Goal: Task Accomplishment & Management: Complete application form

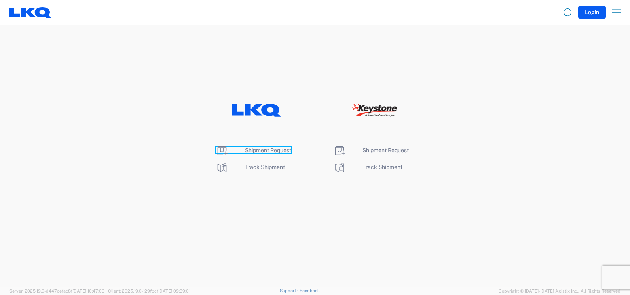
click at [266, 149] on span "Shipment Request" at bounding box center [268, 150] width 46 height 6
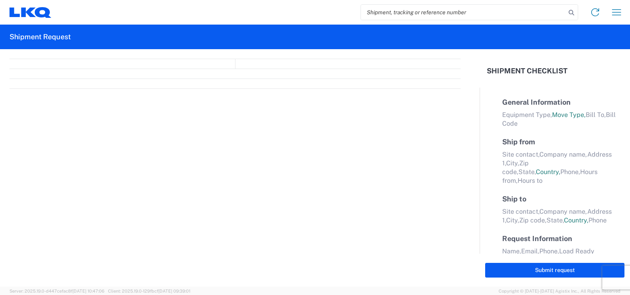
select select "FULL"
select select "LBS"
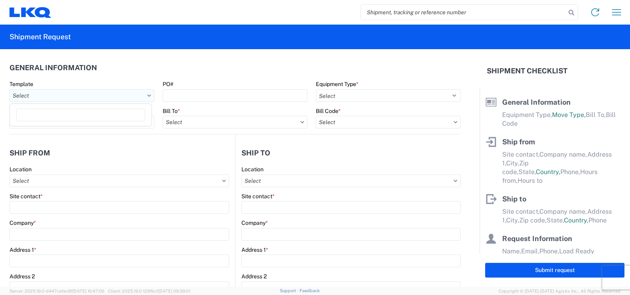
click at [122, 96] on input "text" at bounding box center [82, 95] width 145 height 13
type input "1150"
click at [85, 133] on div "1150_Fayetteville_1760_Houston" at bounding box center [80, 130] width 139 height 13
type input "1150_Fayetteville_1760_Houston"
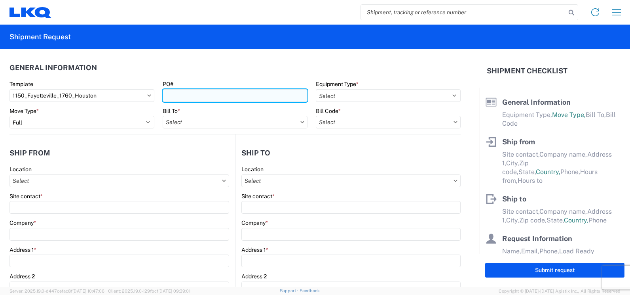
click at [175, 95] on input "PO#" at bounding box center [235, 95] width 145 height 13
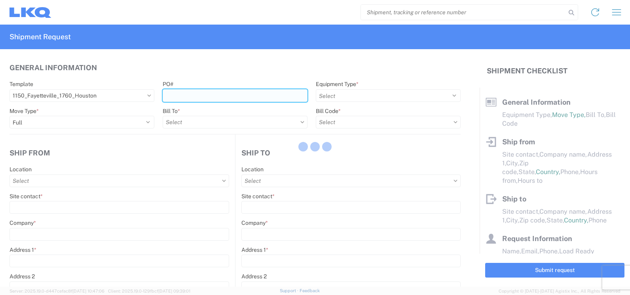
select select
type input "Shipping"
type input "[GEOGRAPHIC_DATA], [GEOGRAPHIC_DATA] (f/k/a [PERSON_NAME] Auto Salvage)"
type input "[STREET_ADDRESS][PERSON_NAME]"
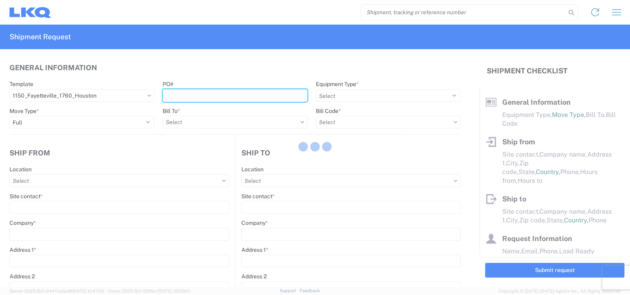
type input "[GEOGRAPHIC_DATA]"
type input "72701"
type input "Receiving"
type input "LKQ Best Core"
type input "[STREET_ADDRESS]"
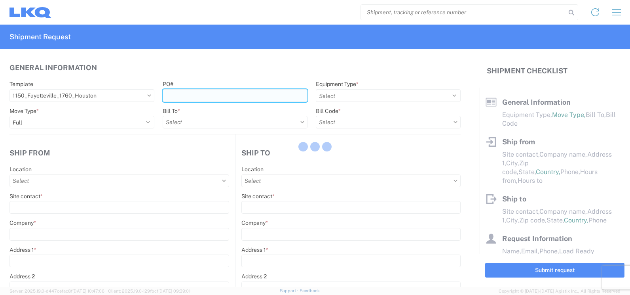
type input "[GEOGRAPHIC_DATA]"
type input "77038"
type input "[DATE]"
type input "42000"
type input "Miscellaneous (alt, comp, conv, etc)"
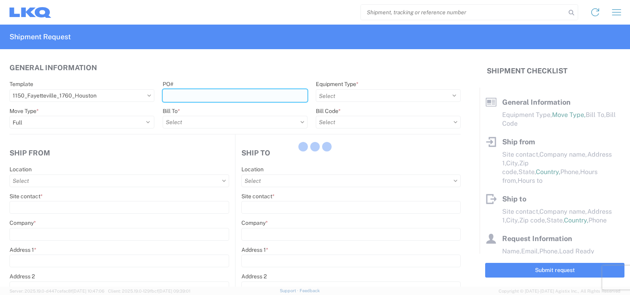
type input "1"
type input "12"
select select "IN"
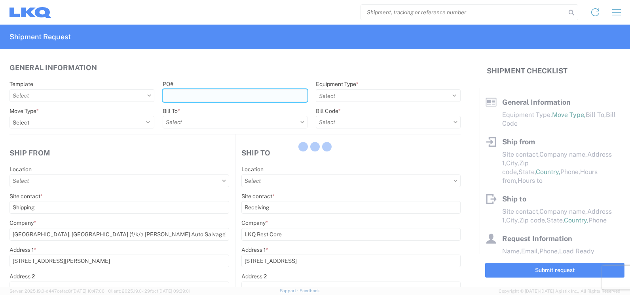
select select "US"
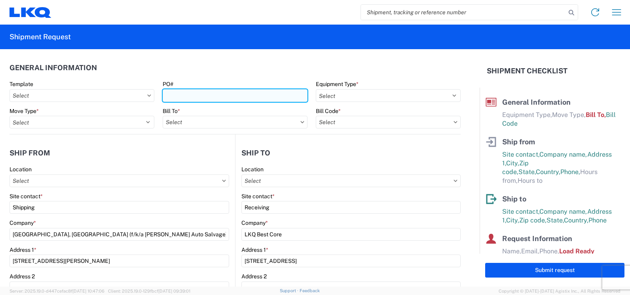
type input "1150 - Fayetteville AR (f k a [PERSON_NAME] Auto Salvage)"
type input "1760-1300-50180-0000 - 1760 Freight In - Cores"
type input "1760 - LKQ Best Core"
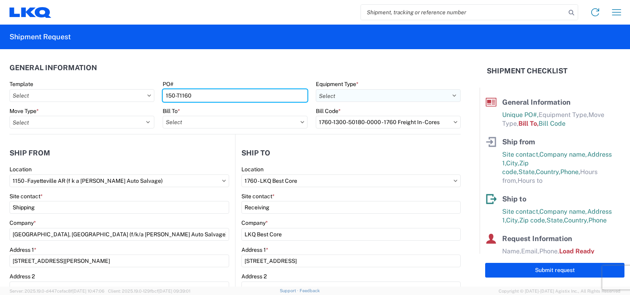
type input "150-T1160"
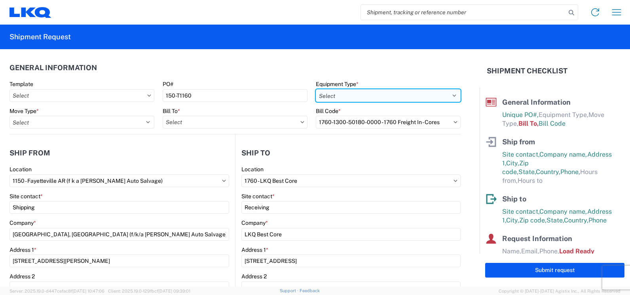
click at [348, 93] on select "Select 53’ Dry Van Flatbed Dropdeck (van) Lowboy (flatbed) Rail" at bounding box center [388, 95] width 145 height 13
select select "STDV"
click at [316, 89] on select "Select 53’ Dry Van Flatbed Dropdeck (van) Lowboy (flatbed) Rail" at bounding box center [388, 95] width 145 height 13
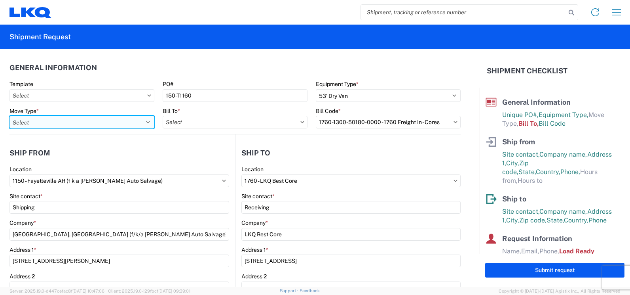
click at [47, 122] on select "Select Full Partial TL" at bounding box center [82, 122] width 145 height 13
select select "FULL"
click at [10, 116] on select "Select Full Partial TL" at bounding box center [82, 122] width 145 height 13
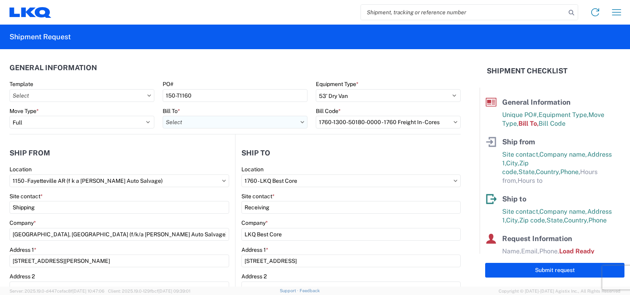
click at [185, 123] on input "text" at bounding box center [235, 122] width 145 height 13
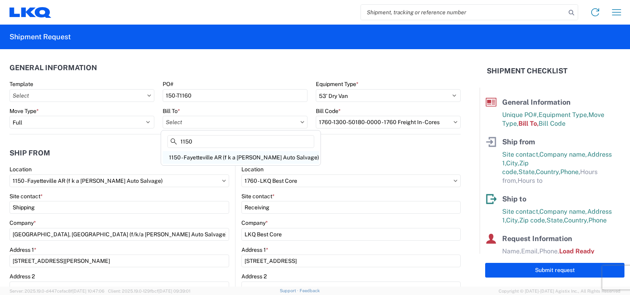
type input "1150"
click at [209, 152] on div "1150 - Fayetteville AR (f k a [PERSON_NAME] Auto Salvage)" at bounding box center [241, 157] width 156 height 13
type input "1150 - Fayetteville AR (f k a [PERSON_NAME] Auto Salvage)"
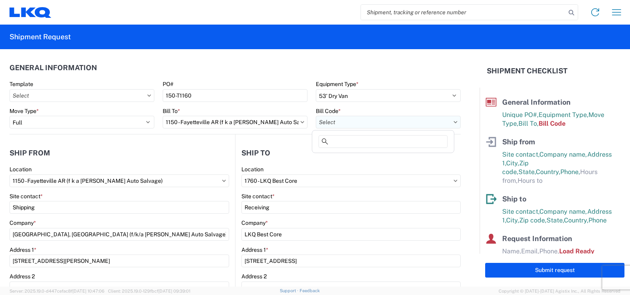
click at [341, 122] on input "text" at bounding box center [388, 122] width 145 height 13
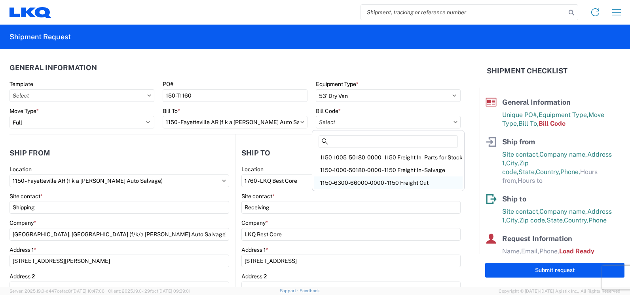
click at [356, 180] on div "1150-6300-66000-0000 - 1150 Freight Out" at bounding box center [388, 182] width 149 height 13
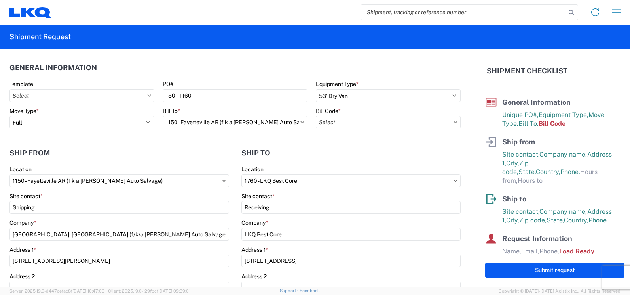
type input "1150-6300-66000-0000 - 1150 Freight Out"
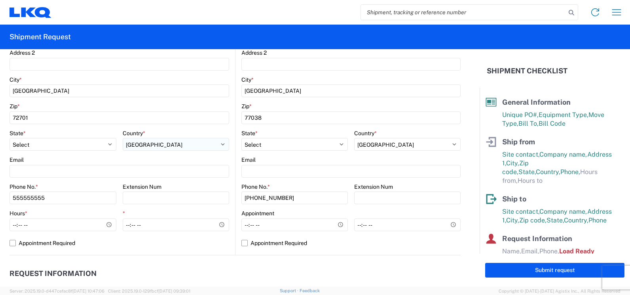
scroll to position [238, 0]
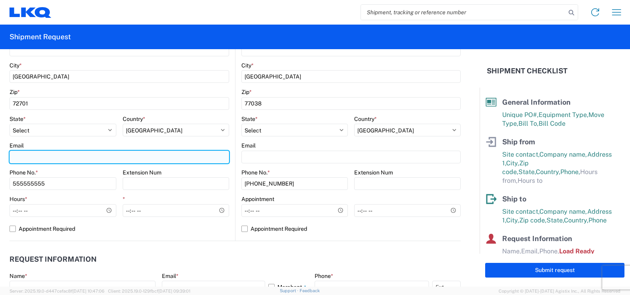
click at [27, 160] on input "Email" at bounding box center [120, 156] width 220 height 13
type input "[EMAIL_ADDRESS][DOMAIN_NAME]"
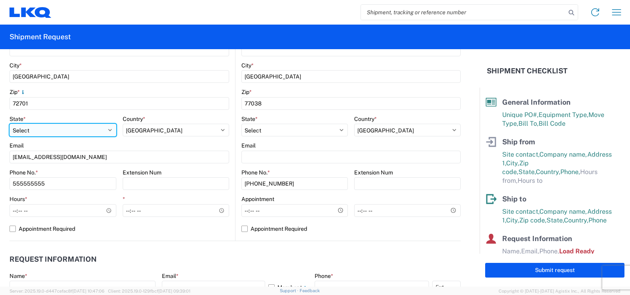
click at [36, 131] on select "Select [US_STATE] [US_STATE] [US_STATE] [US_STATE] Armed Forces Americas Armed …" at bounding box center [63, 130] width 107 height 13
select select "AR"
click at [10, 124] on select "Select [US_STATE] [US_STATE] [US_STATE] [US_STATE] Armed Forces Americas Armed …" at bounding box center [63, 130] width 107 height 13
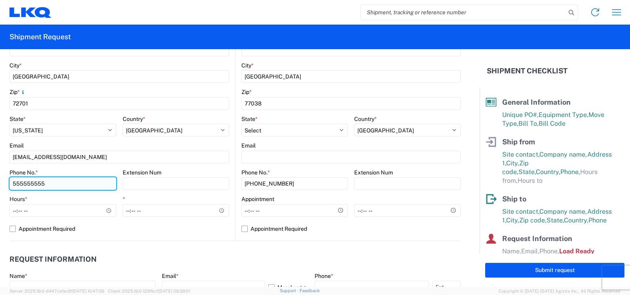
click at [66, 184] on input "555555555" at bounding box center [63, 183] width 107 height 13
type input "5"
click at [64, 183] on input "Phone No. *" at bounding box center [63, 183] width 107 height 13
type input "4796858886"
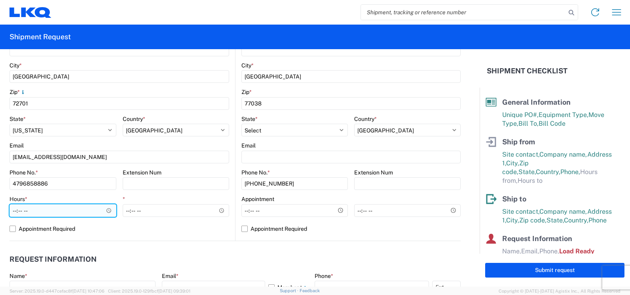
click at [16, 210] on input "Hours *" at bounding box center [63, 210] width 107 height 13
type input "09:00"
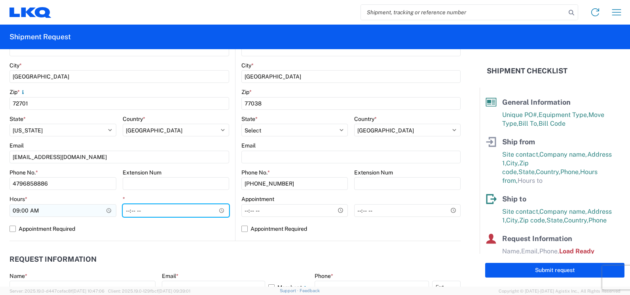
type input "15:00"
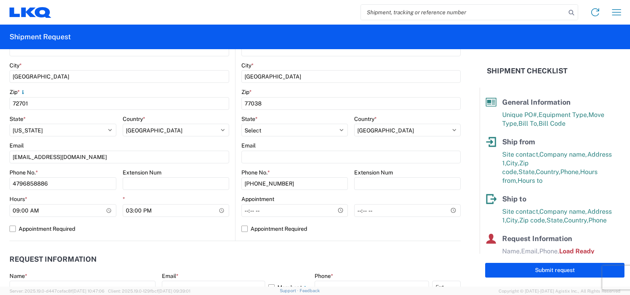
click at [168, 258] on header "Request Information" at bounding box center [235, 259] width 451 height 18
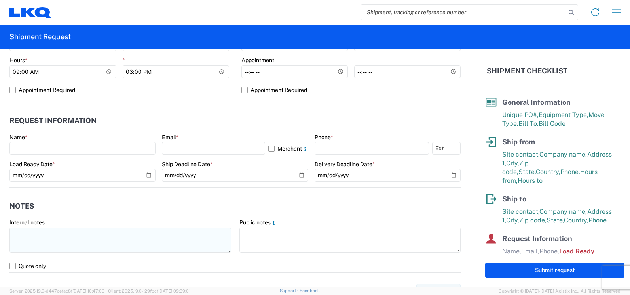
scroll to position [396, 0]
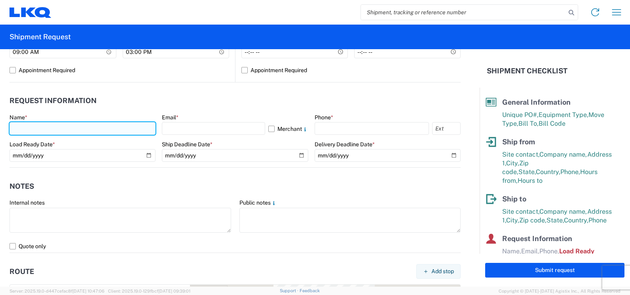
click at [28, 127] on input "text" at bounding box center [83, 128] width 146 height 13
type input "[PERSON_NAME]"
type input "[EMAIL_ADDRESS][DOMAIN_NAME]"
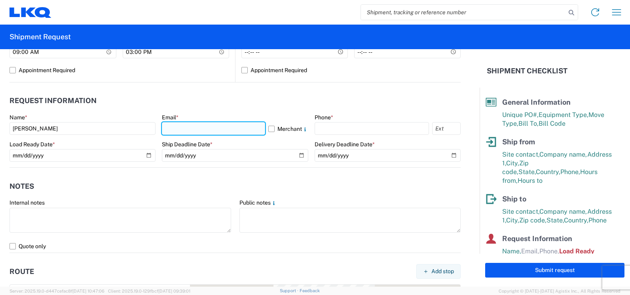
click at [188, 129] on input "text" at bounding box center [213, 128] width 103 height 13
type input "[EMAIL_ADDRESS][DOMAIN_NAME]"
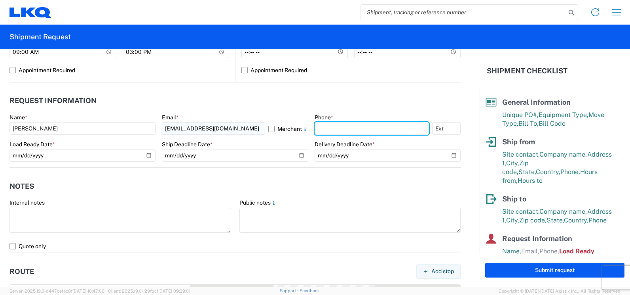
type input "4795277148"
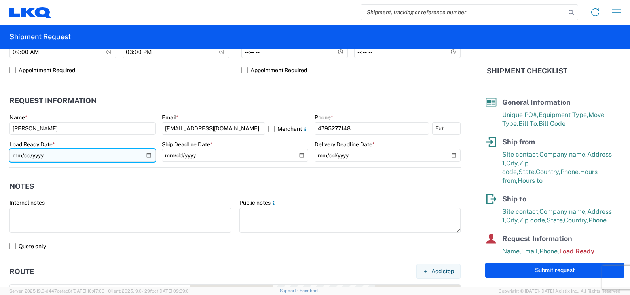
click at [149, 152] on input "[DATE]" at bounding box center [83, 155] width 146 height 13
type input "[DATE]"
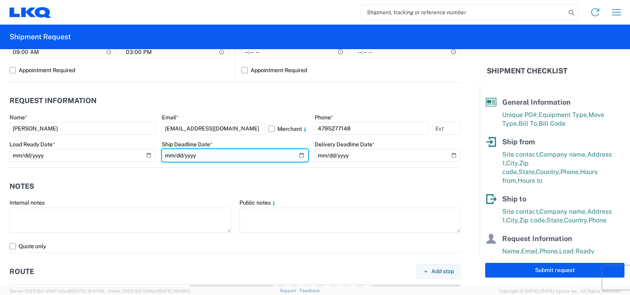
click at [297, 154] on input "date" at bounding box center [235, 155] width 146 height 13
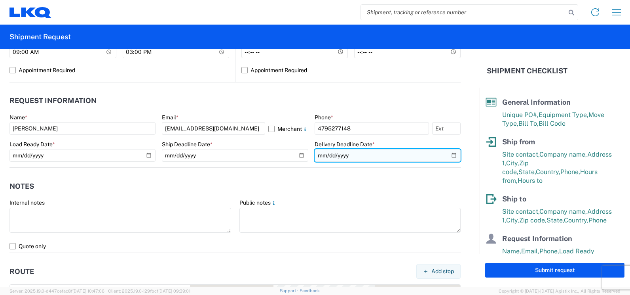
click at [447, 155] on input "date" at bounding box center [388, 155] width 146 height 13
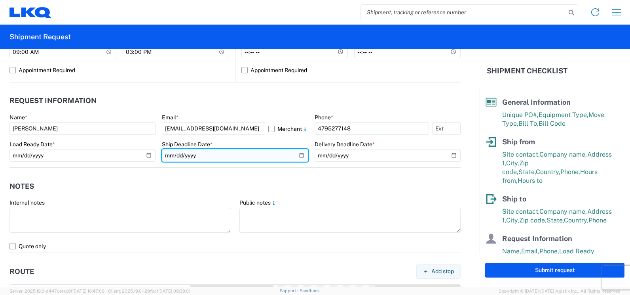
click at [299, 159] on input "[DATE]" at bounding box center [235, 155] width 146 height 13
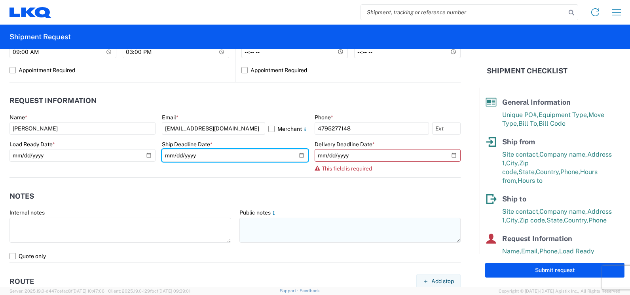
type input "[DATE]"
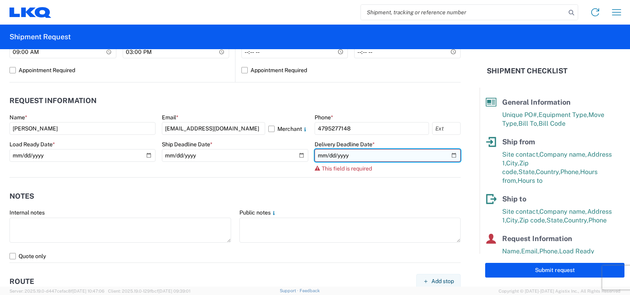
click at [449, 156] on input "date" at bounding box center [388, 155] width 146 height 13
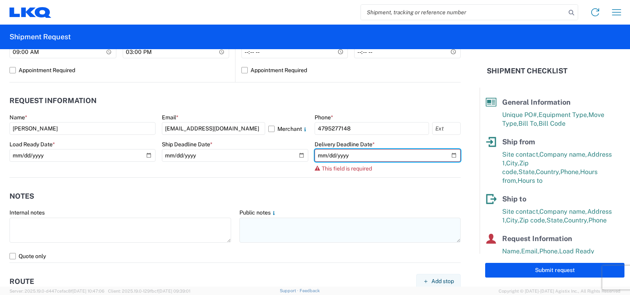
type input "[DATE]"
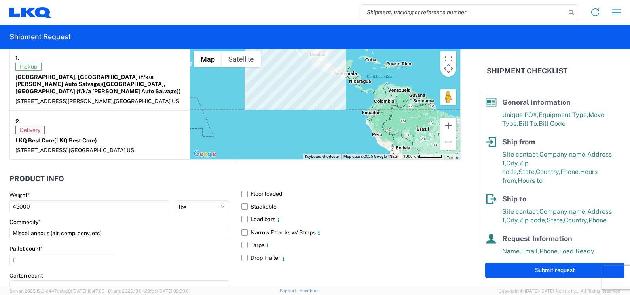
scroll to position [634, 0]
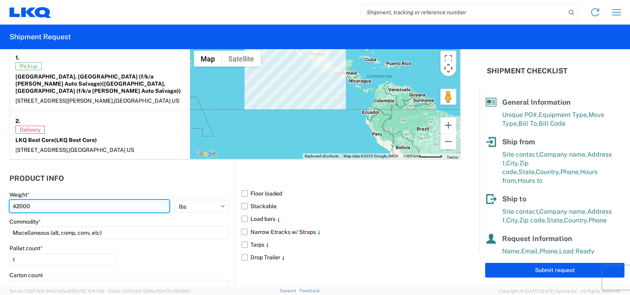
click at [67, 202] on input "42000" at bounding box center [90, 206] width 160 height 13
type input "4"
type input "39280"
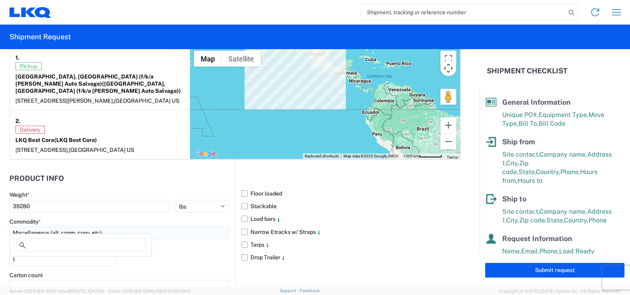
click at [65, 226] on input "Miscellaneous (alt, comp, conv, etc)" at bounding box center [120, 232] width 220 height 13
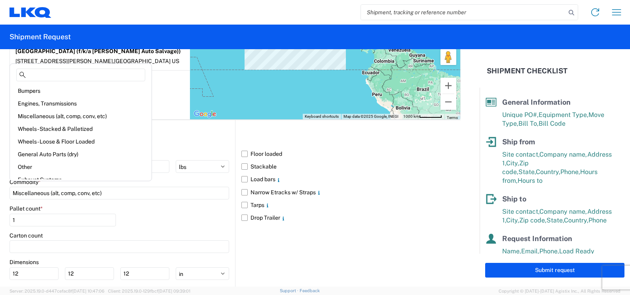
click at [178, 219] on div "Pallet count * 1" at bounding box center [120, 218] width 220 height 27
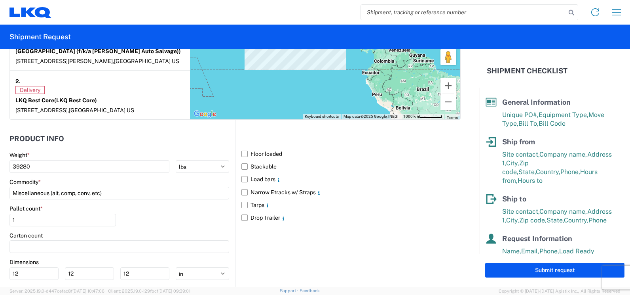
scroll to position [713, 0]
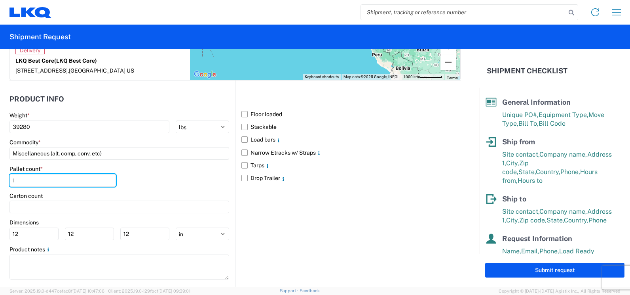
drag, startPoint x: 21, startPoint y: 172, endPoint x: 4, endPoint y: 172, distance: 16.6
click at [4, 172] on form "General Information Template PO# 150-T1160 Equipment Type * Select 53’ Dry Van …" at bounding box center [240, 167] width 480 height 237
type input "24"
click at [244, 108] on label "Floor loaded" at bounding box center [351, 114] width 219 height 13
click at [0, 0] on input "Floor loaded" at bounding box center [0, 0] width 0 height 0
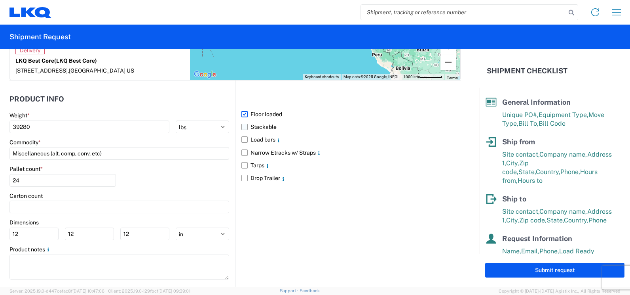
click at [246, 120] on label "Stackable" at bounding box center [351, 126] width 219 height 13
click at [0, 0] on input "Stackable" at bounding box center [0, 0] width 0 height 0
click at [244, 134] on label "Load bars" at bounding box center [351, 139] width 219 height 13
click at [0, 0] on input "Load bars" at bounding box center [0, 0] width 0 height 0
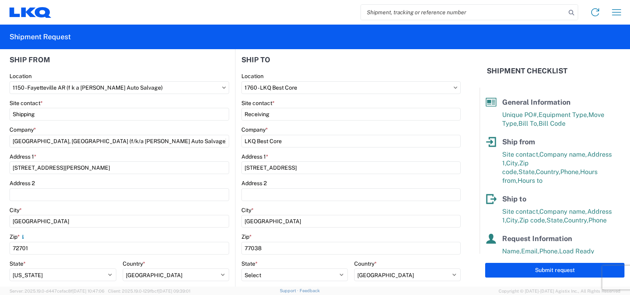
scroll to position [79, 0]
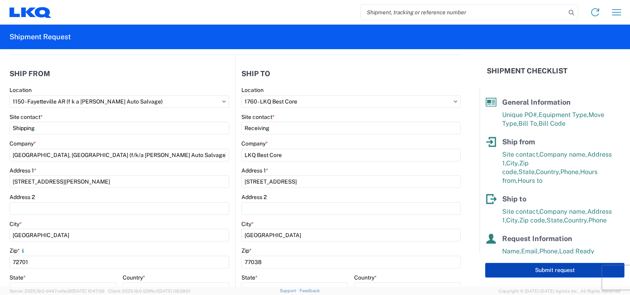
click at [550, 270] on button "Submit request" at bounding box center [555, 270] width 139 height 15
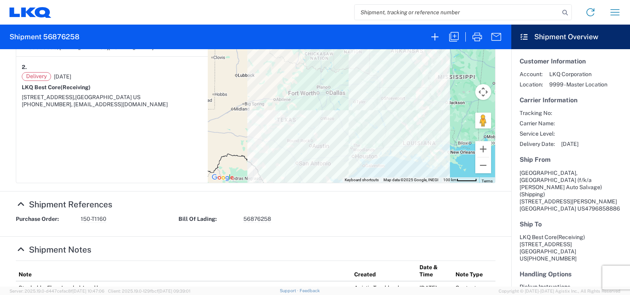
scroll to position [133, 0]
